Goal: Task Accomplishment & Management: Manage account settings

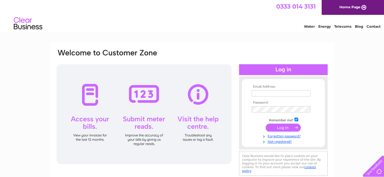
type input "[EMAIL_ADDRESS][DOMAIN_NAME]"
click at [280, 127] on input "submit" at bounding box center [283, 128] width 35 height 8
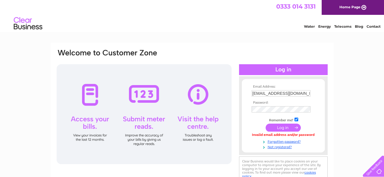
click at [280, 127] on input "submit" at bounding box center [283, 128] width 35 height 8
